Goal: Navigation & Orientation: Find specific page/section

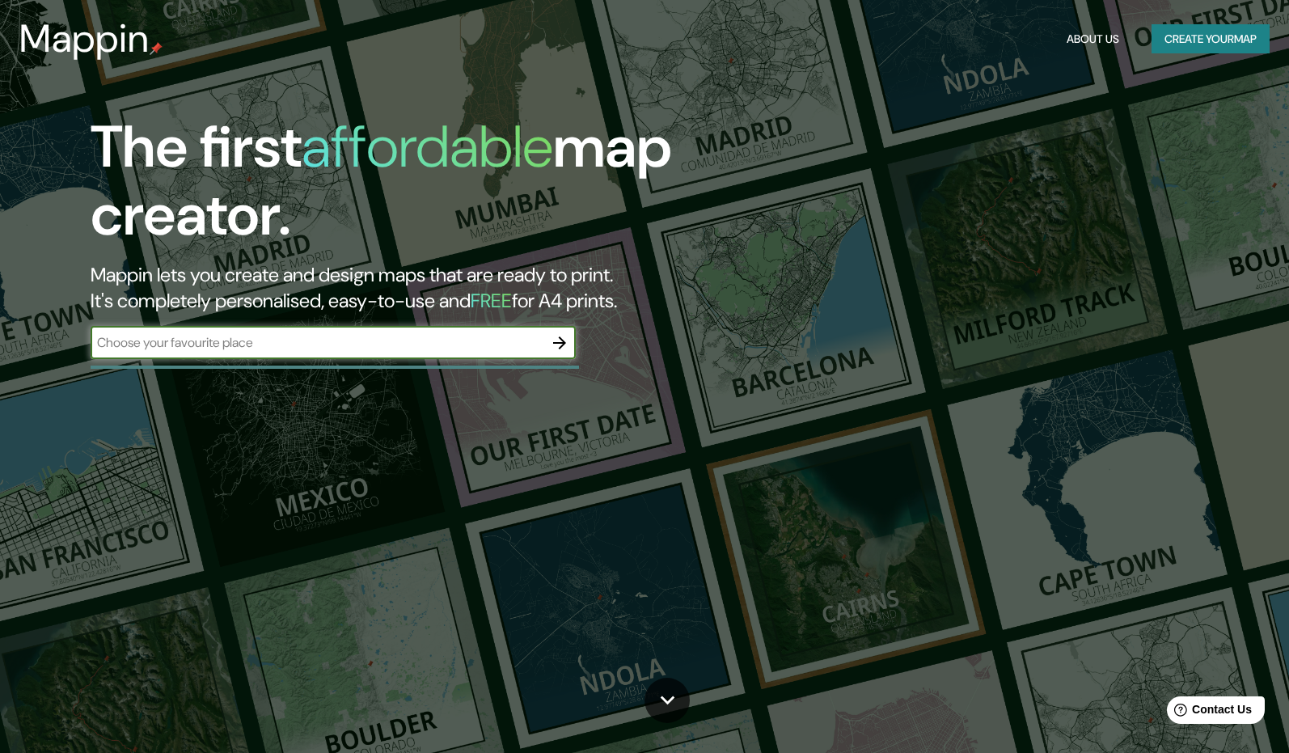
click at [1082, 32] on button "About Us" at bounding box center [1094, 39] width 66 height 30
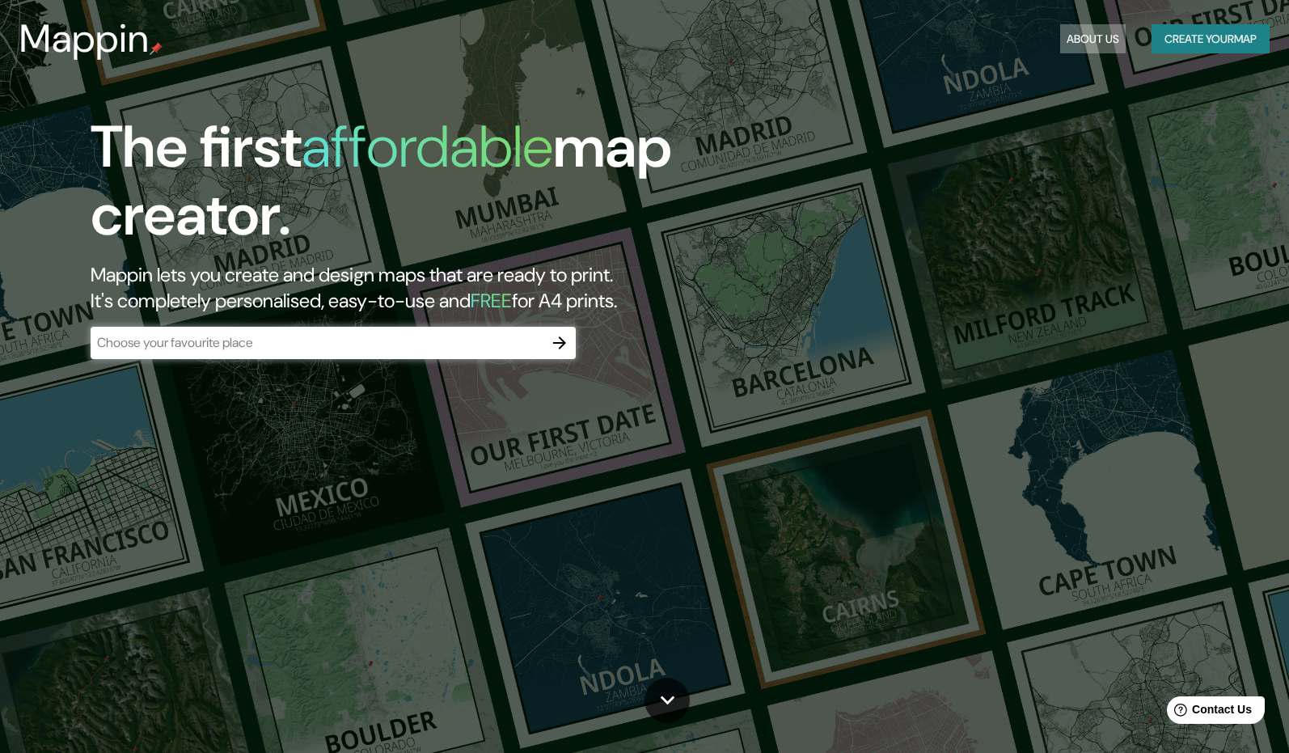
click at [1082, 32] on button "About Us" at bounding box center [1094, 39] width 66 height 30
